Goal: Check status: Check status

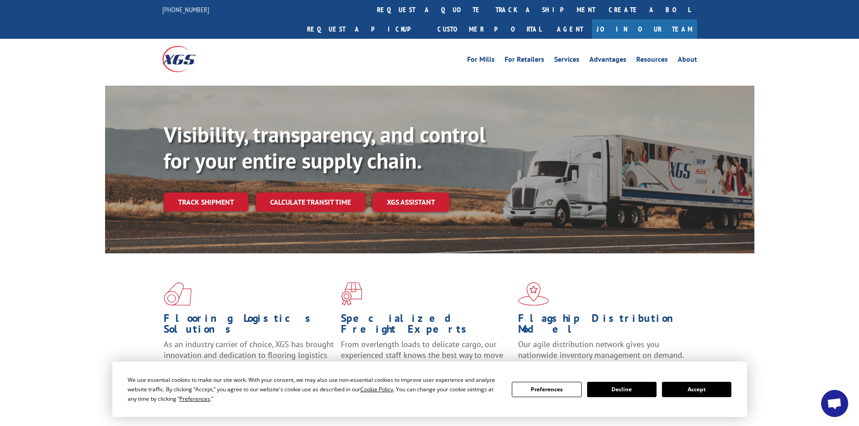
drag, startPoint x: 415, startPoint y: 9, endPoint x: 431, endPoint y: 17, distance: 17.7
click at [489, 9] on link "track a shipment" at bounding box center [545, 9] width 113 height 19
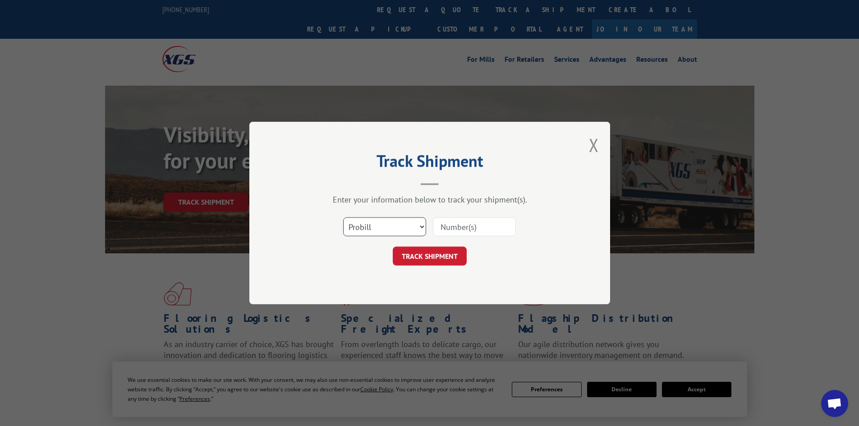
drag, startPoint x: 409, startPoint y: 221, endPoint x: 417, endPoint y: 228, distance: 10.2
click at [410, 221] on select "Select category... Probill BOL PO" at bounding box center [384, 226] width 83 height 19
select select "bol"
click at [343, 217] on select "Select category... Probill BOL PO" at bounding box center [384, 226] width 83 height 19
click at [471, 224] on input at bounding box center [474, 226] width 83 height 19
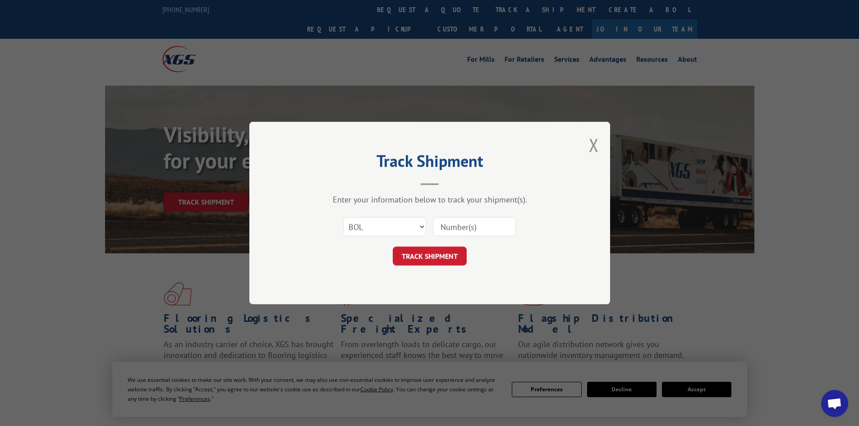
paste input "473265747544"
type input "473265747544"
click at [459, 253] on button "TRACK SHIPMENT" at bounding box center [430, 256] width 74 height 19
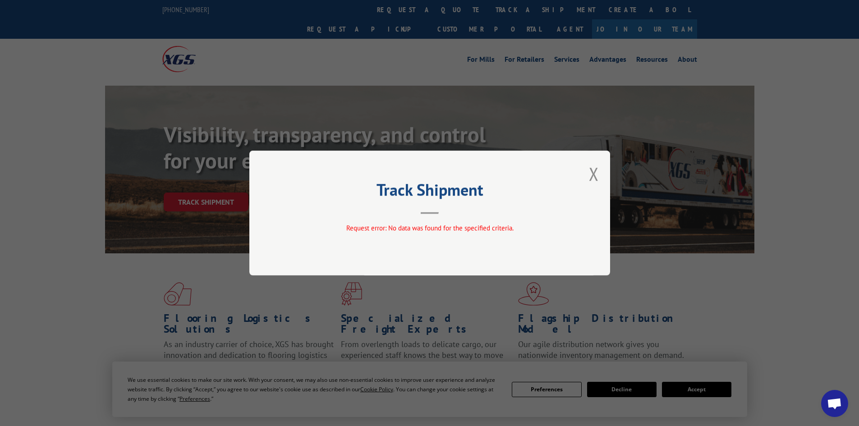
click at [599, 174] on div "Track Shipment Request error: No data was found for the specified criteria." at bounding box center [429, 213] width 361 height 125
click at [596, 175] on button "Close modal" at bounding box center [594, 174] width 10 height 24
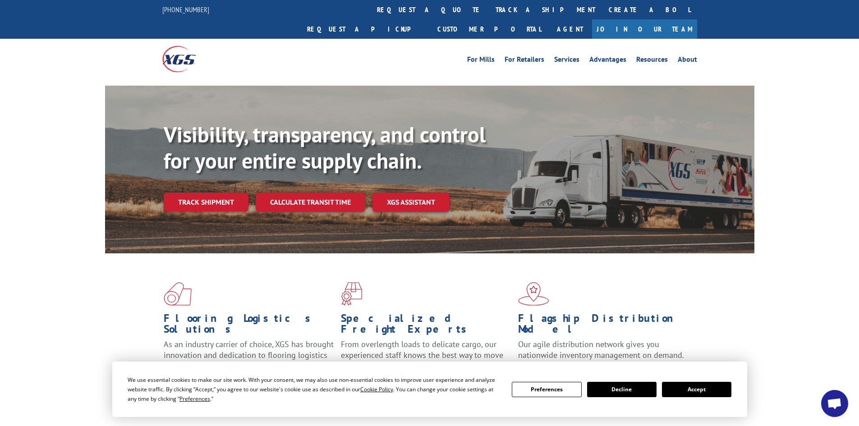
drag, startPoint x: 388, startPoint y: 8, endPoint x: 390, endPoint y: 22, distance: 14.2
click at [489, 8] on link "track a shipment" at bounding box center [545, 9] width 113 height 19
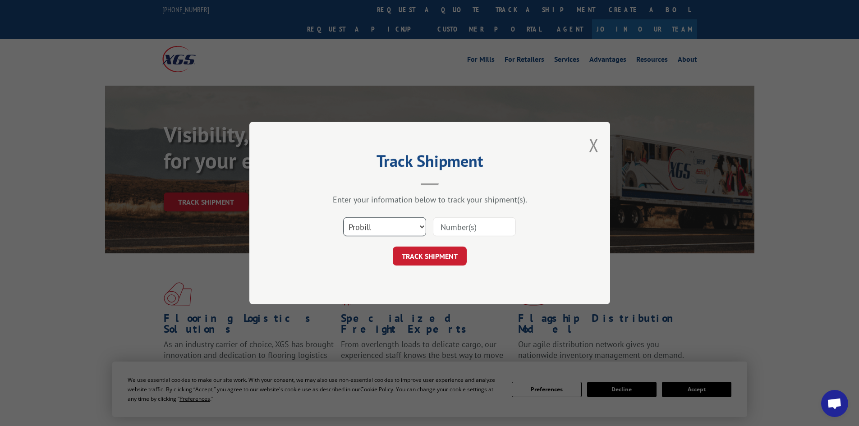
drag, startPoint x: 406, startPoint y: 226, endPoint x: 411, endPoint y: 208, distance: 19.1
click at [405, 228] on select "Select category... Probill BOL PO" at bounding box center [384, 226] width 83 height 19
click at [343, 217] on select "Select category... Probill BOL PO" at bounding box center [384, 226] width 83 height 19
click at [448, 229] on input at bounding box center [474, 226] width 83 height 19
paste input "473265747544"
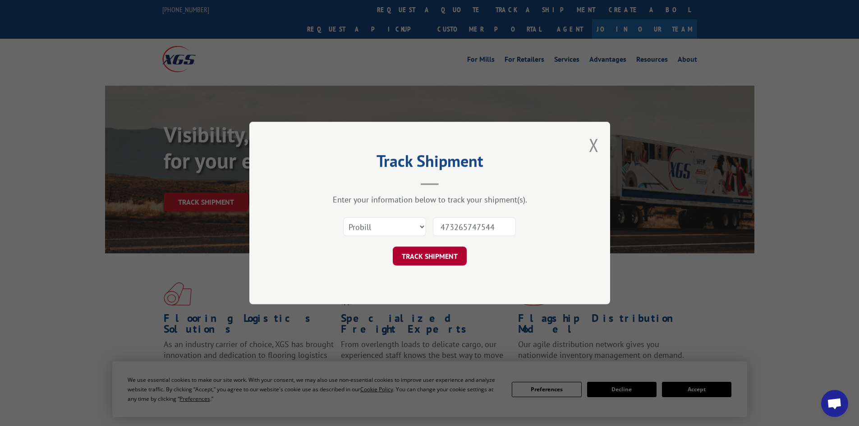
type input "473265747544"
click at [431, 254] on button "TRACK SHIPMENT" at bounding box center [430, 256] width 74 height 19
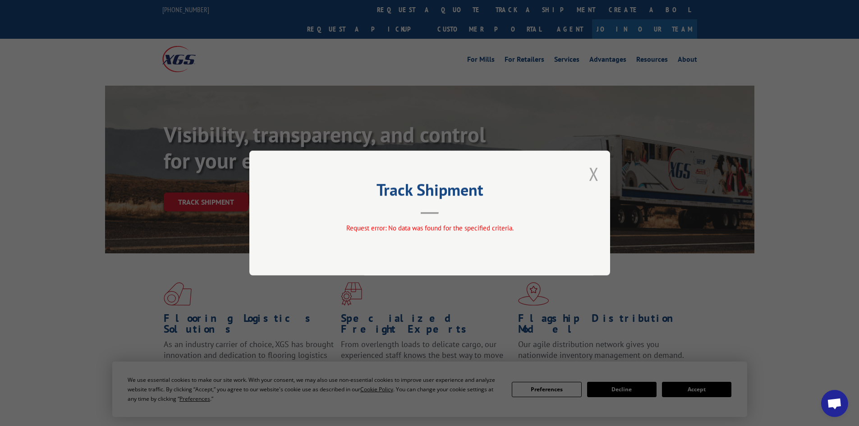
click at [597, 172] on button "Close modal" at bounding box center [594, 174] width 10 height 24
